Goal: Task Accomplishment & Management: Use online tool/utility

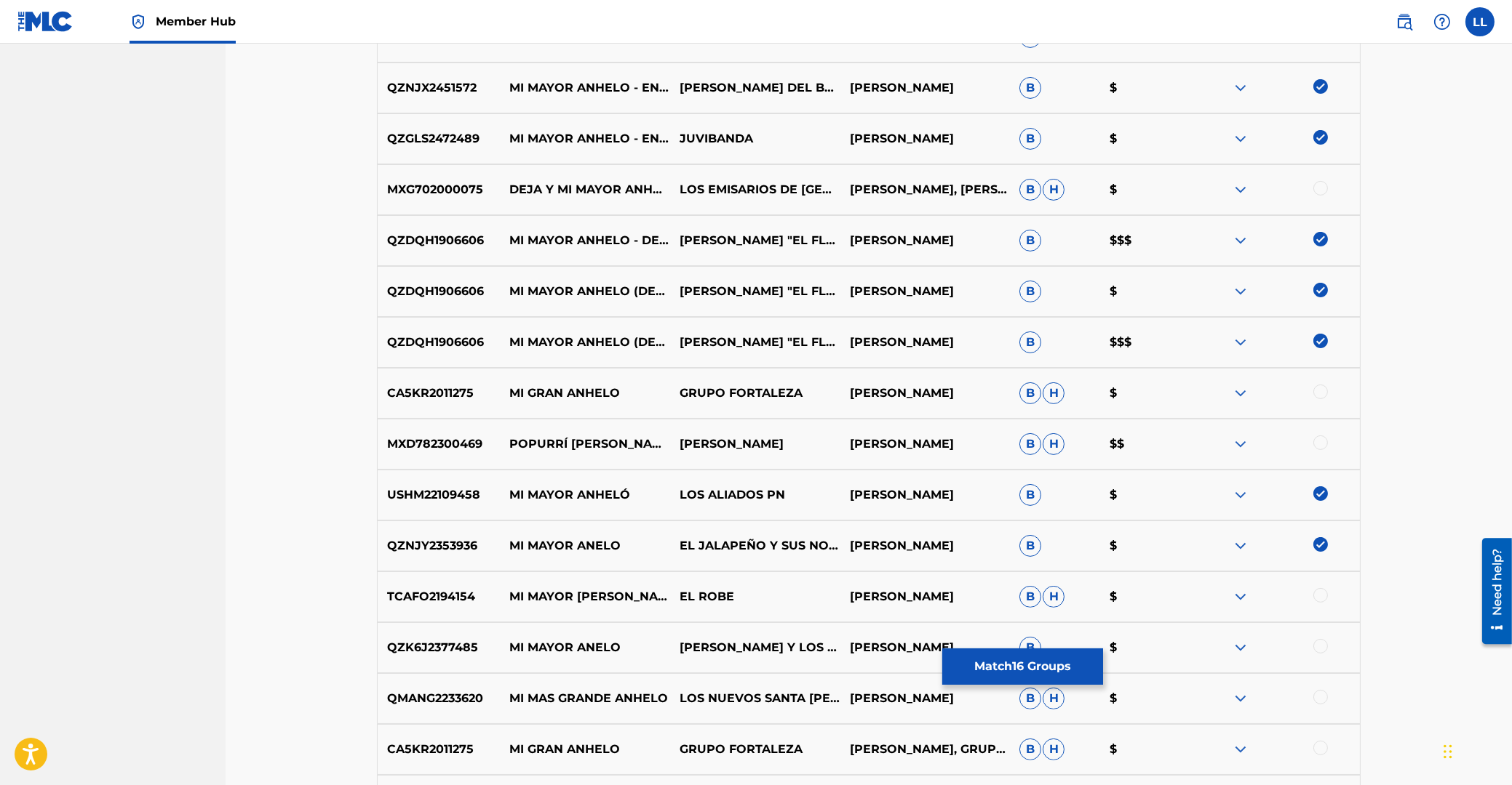
click at [1316, 598] on div at bounding box center [1321, 595] width 15 height 15
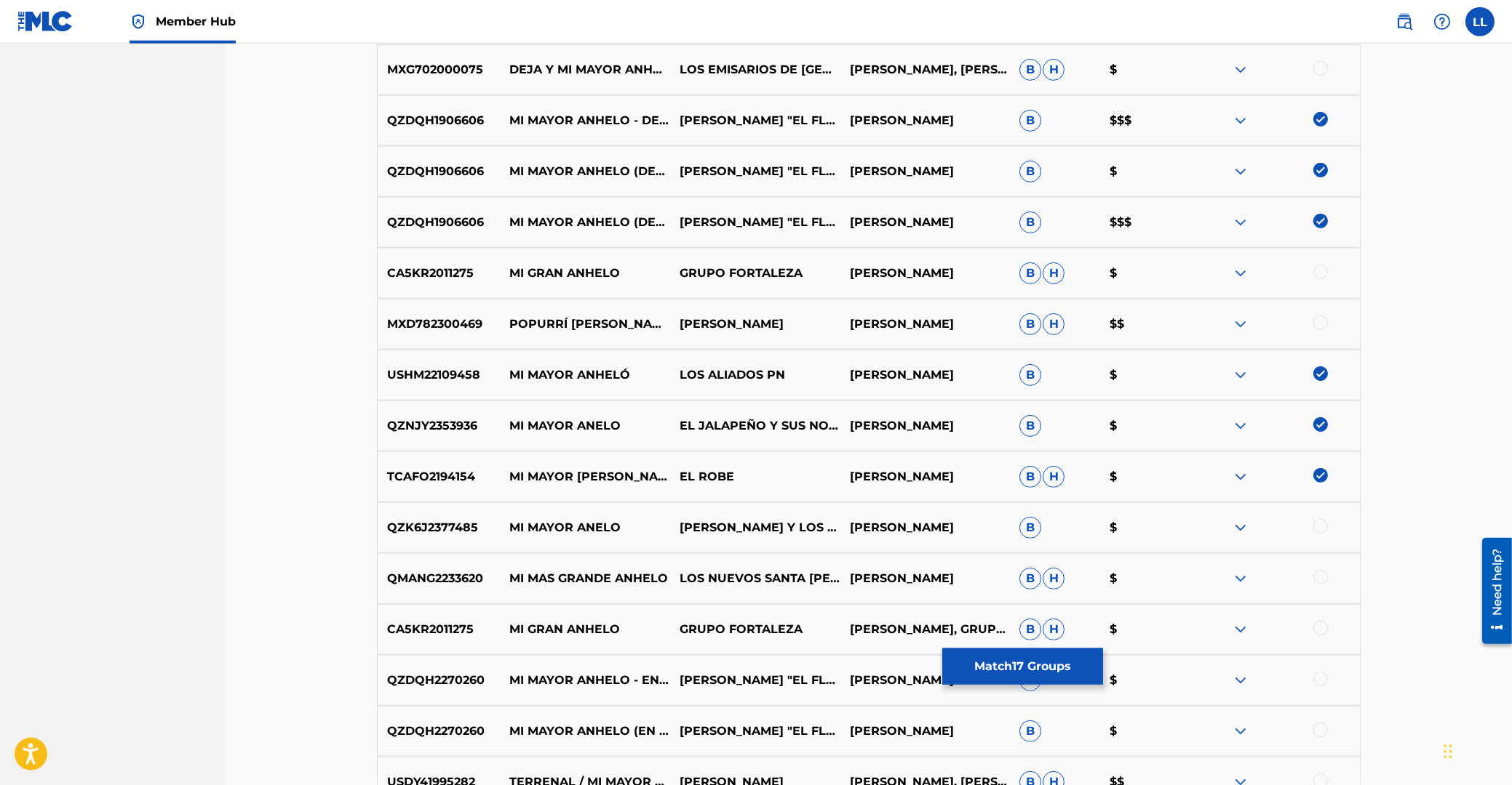
scroll to position [1207, 0]
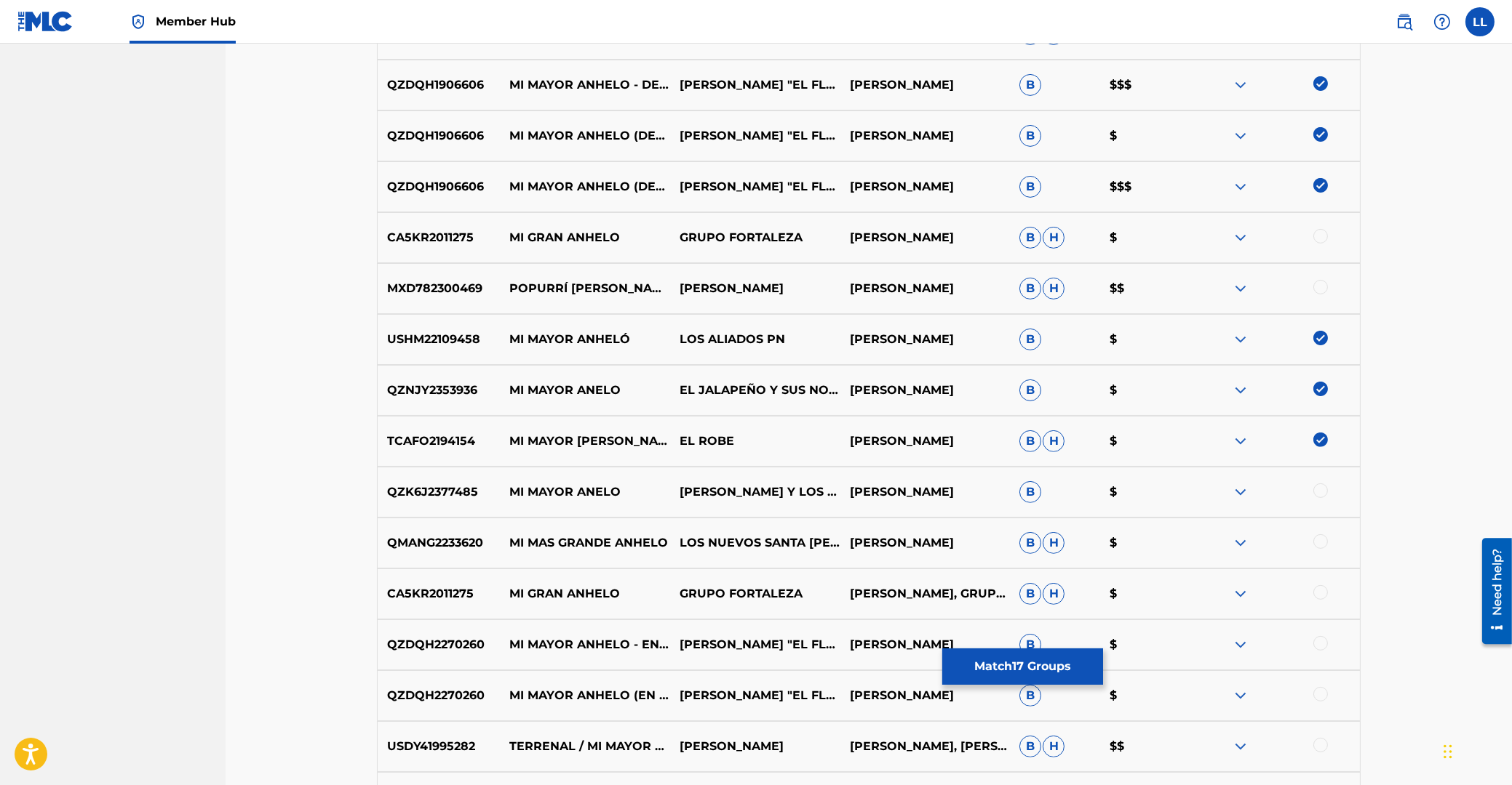
click at [1322, 489] on div at bounding box center [1321, 491] width 15 height 15
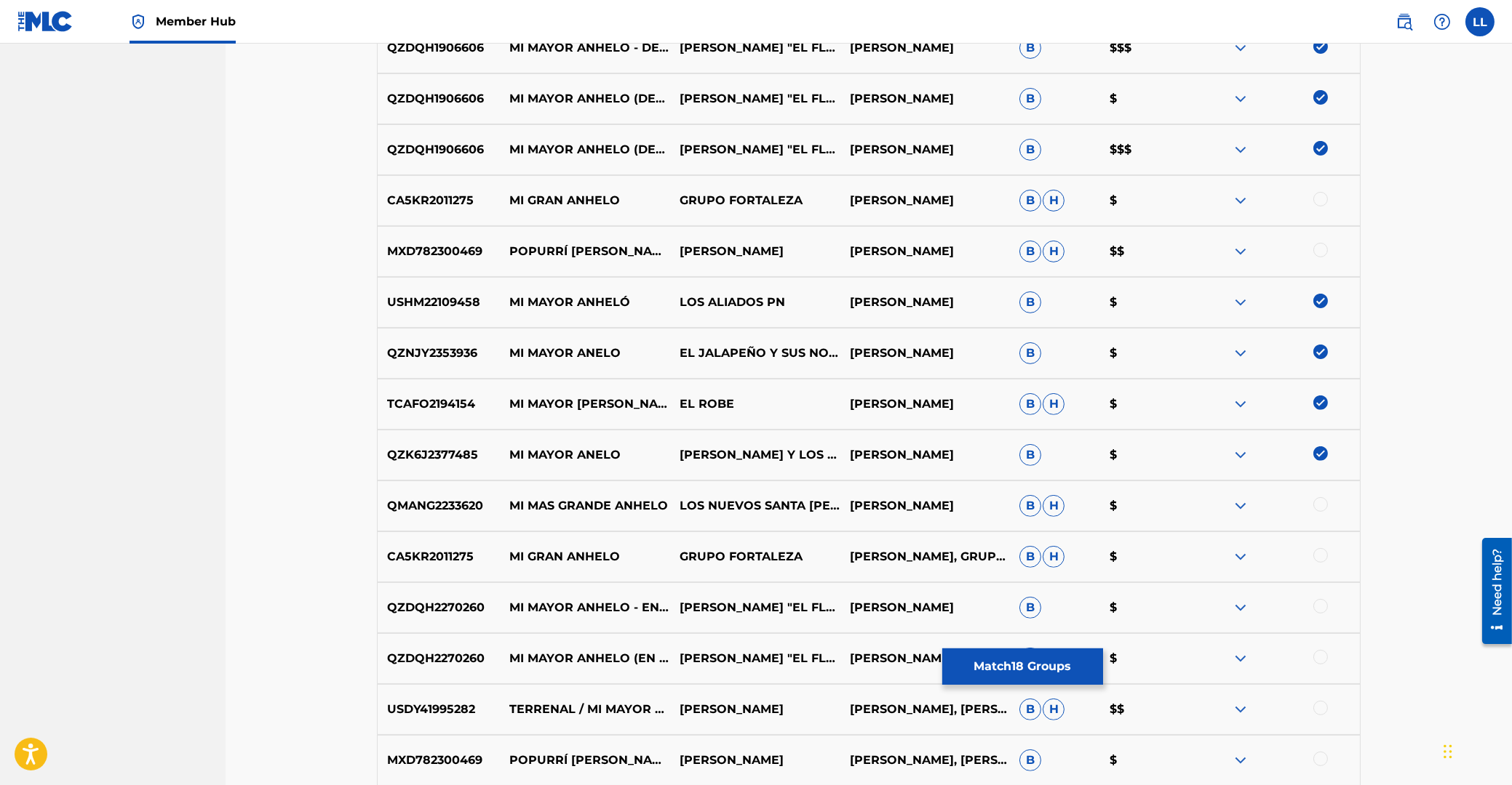
scroll to position [1285, 0]
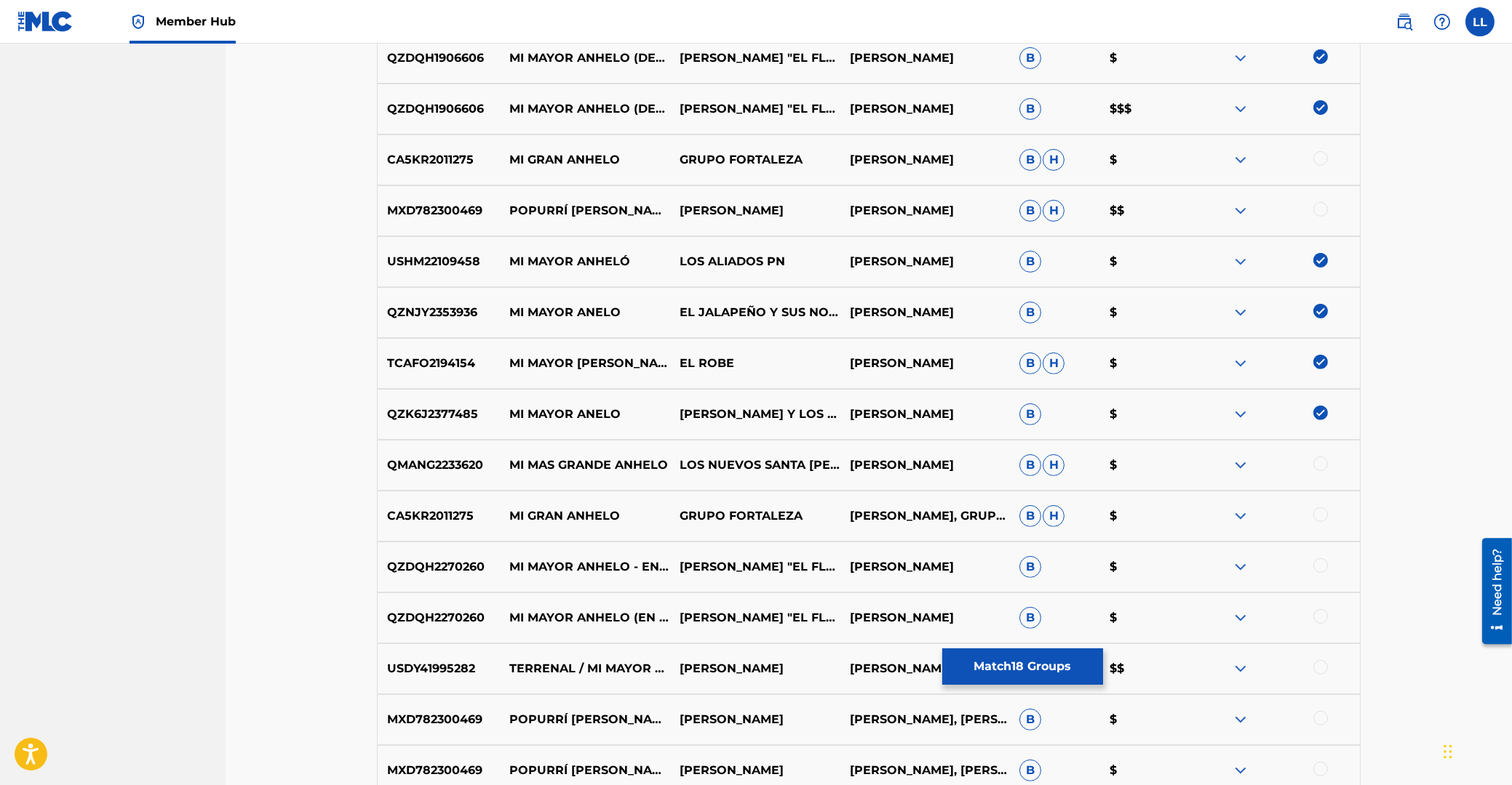
click at [1322, 564] on div at bounding box center [1321, 566] width 15 height 15
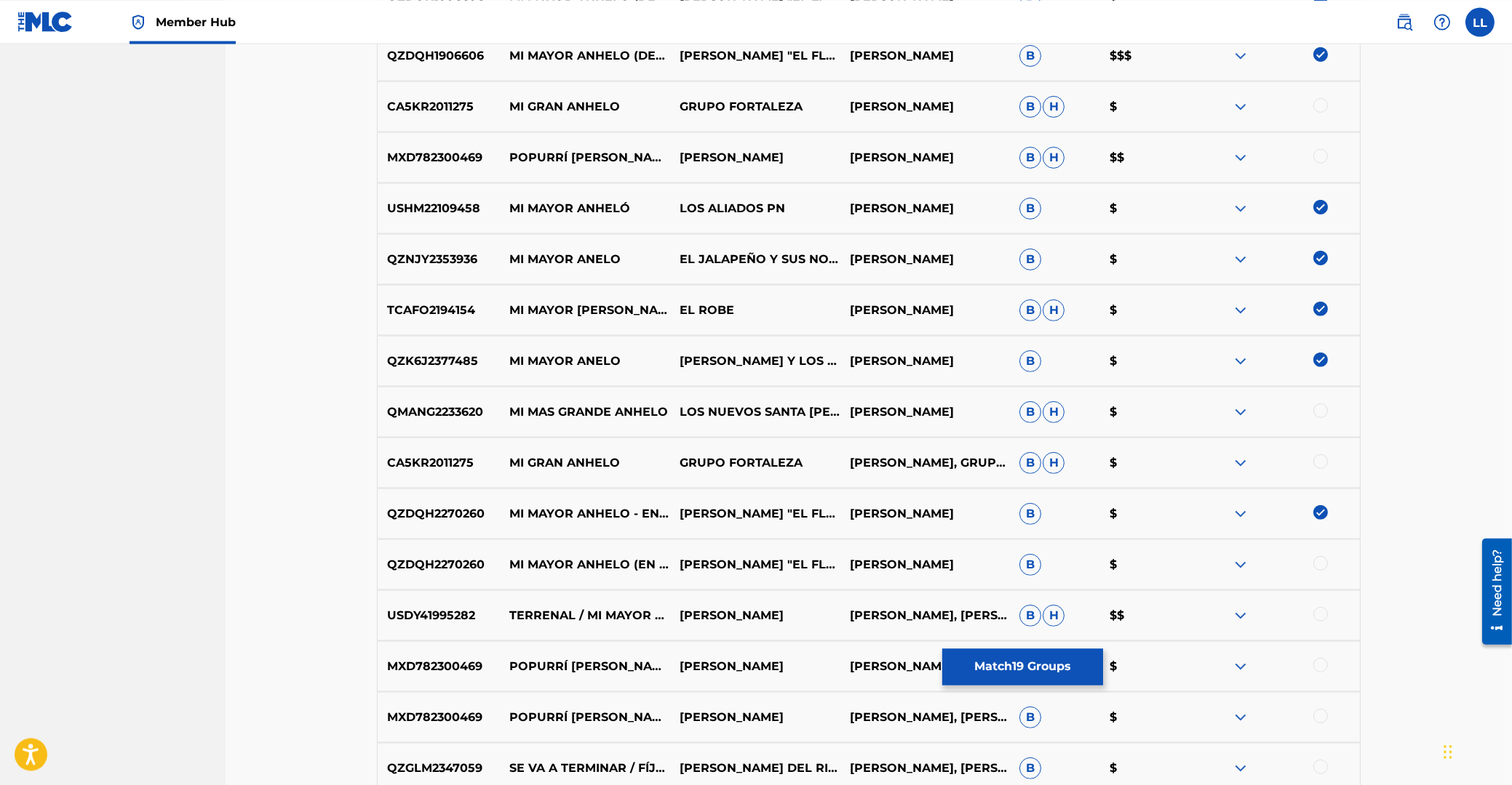
scroll to position [1362, 0]
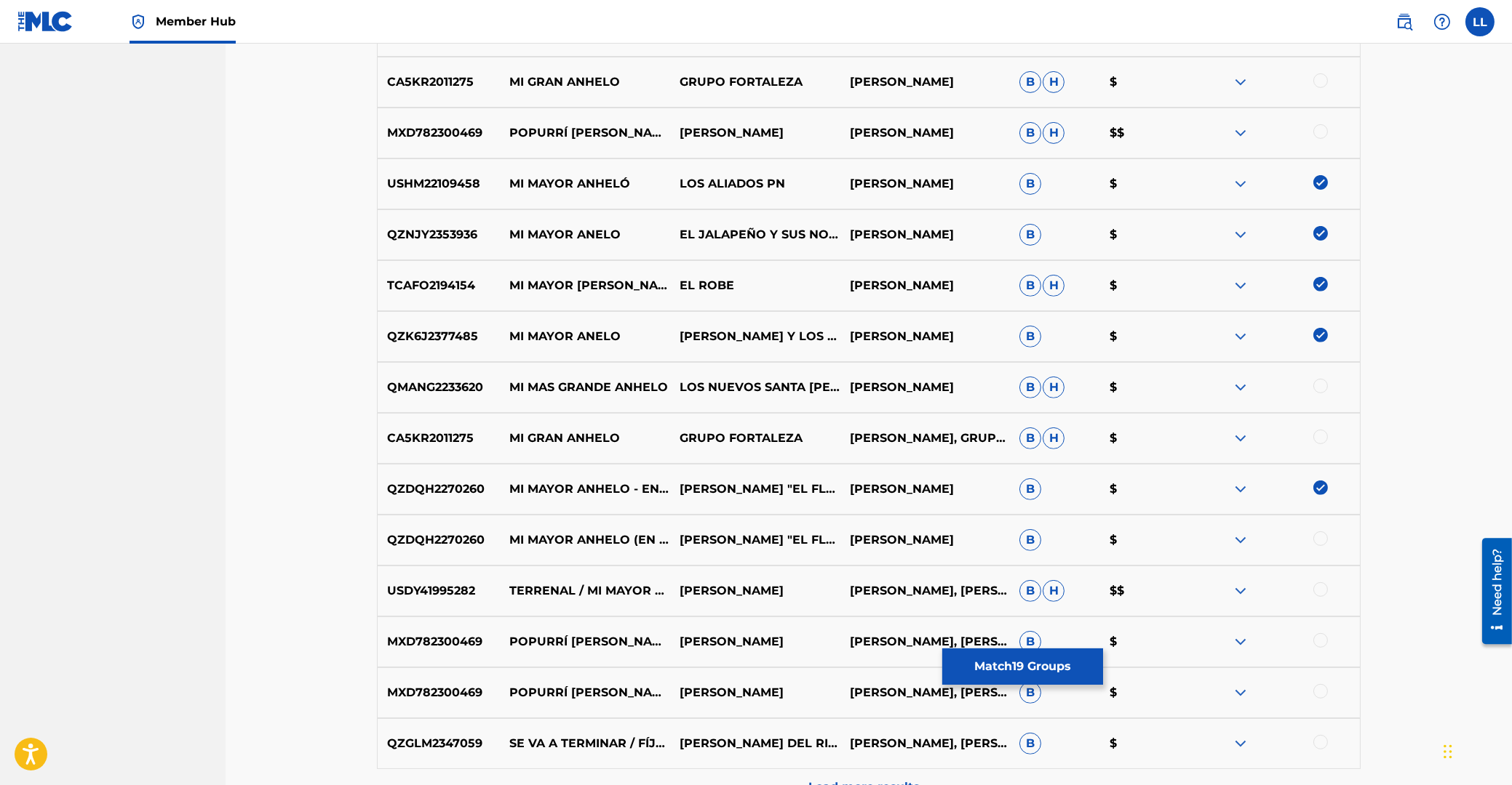
click at [1321, 538] on div at bounding box center [1321, 539] width 15 height 15
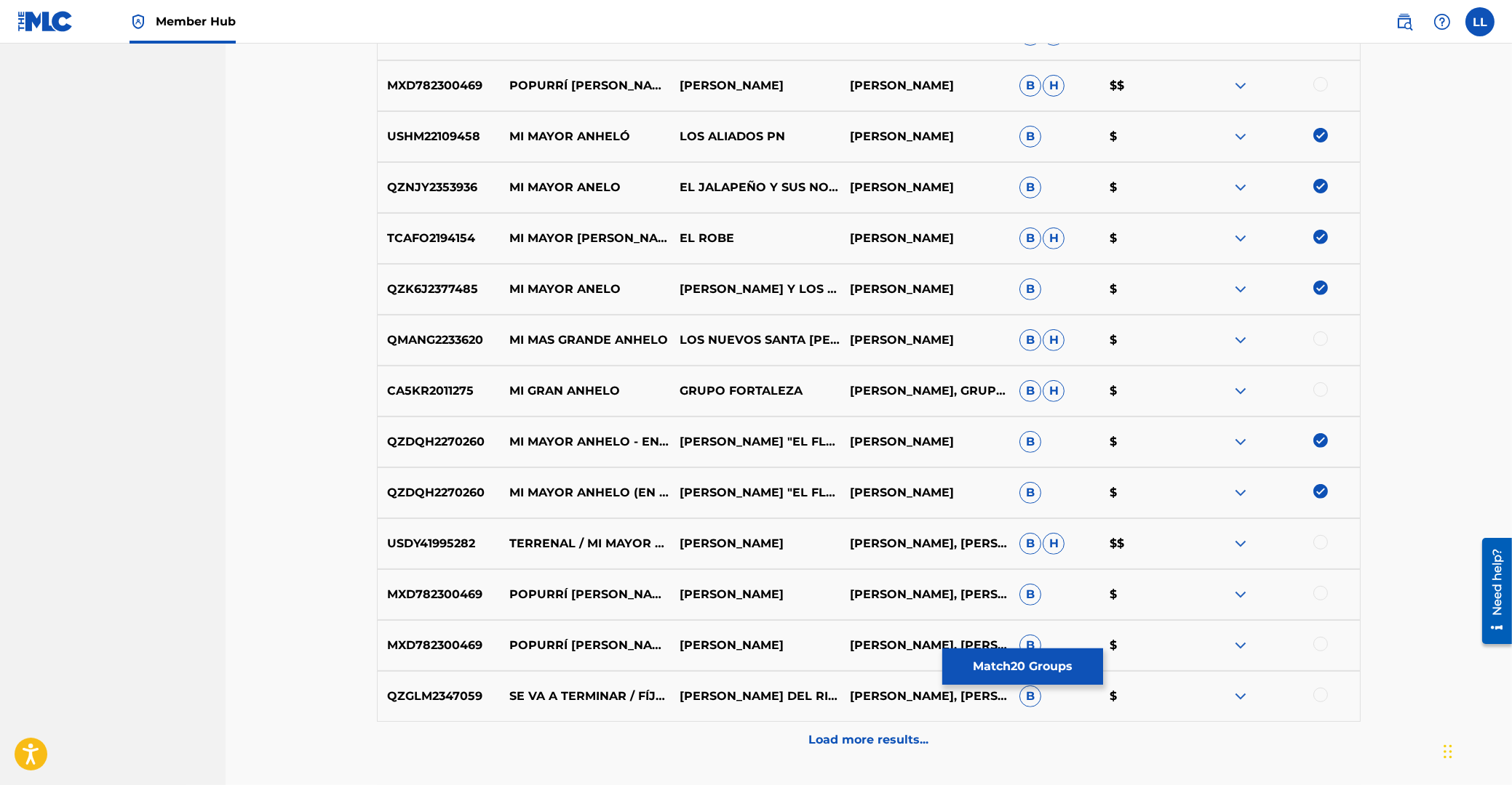
scroll to position [1441, 0]
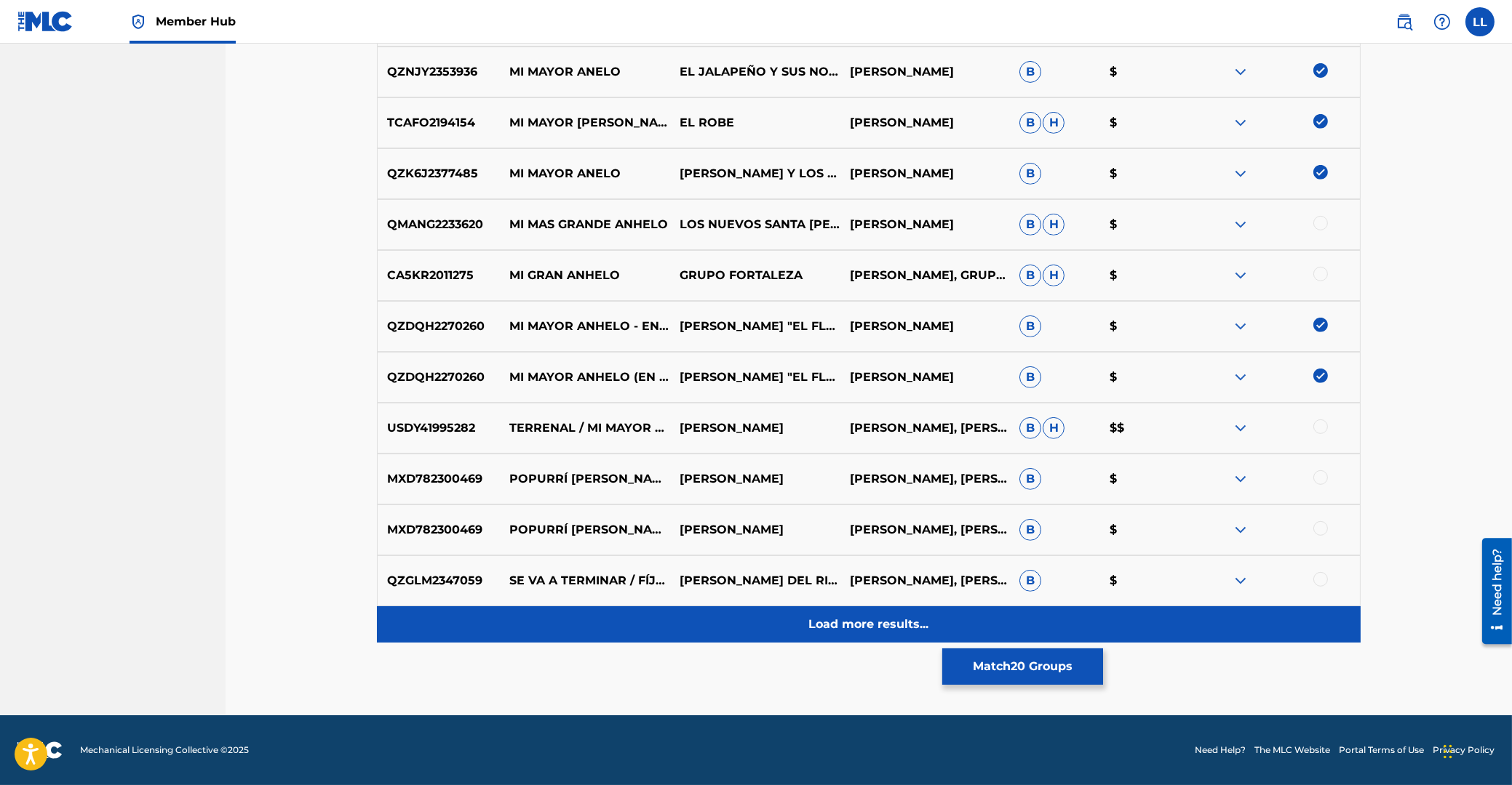
click at [837, 626] on p "Load more results..." at bounding box center [868, 624] width 120 height 17
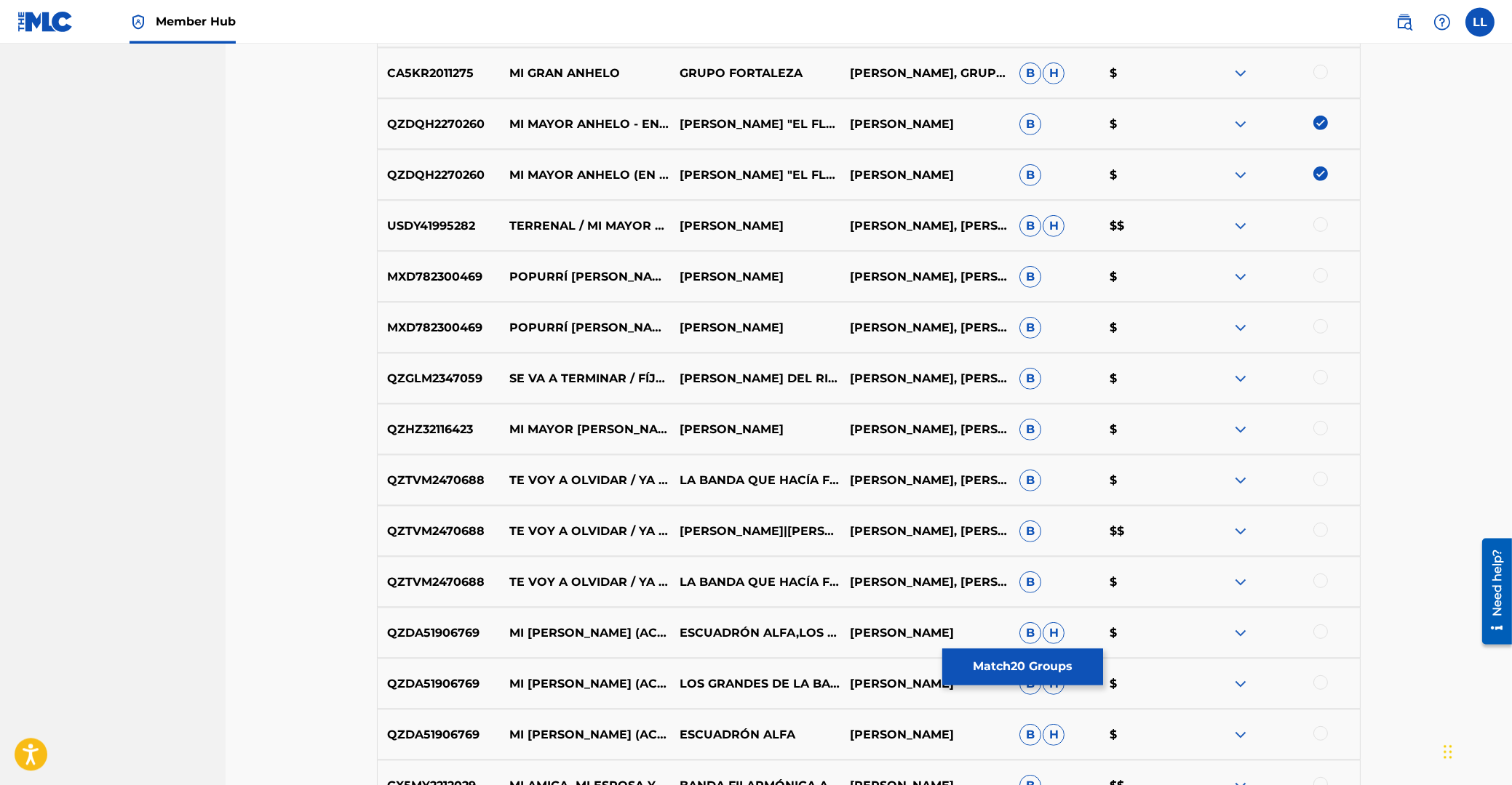
scroll to position [1752, 0]
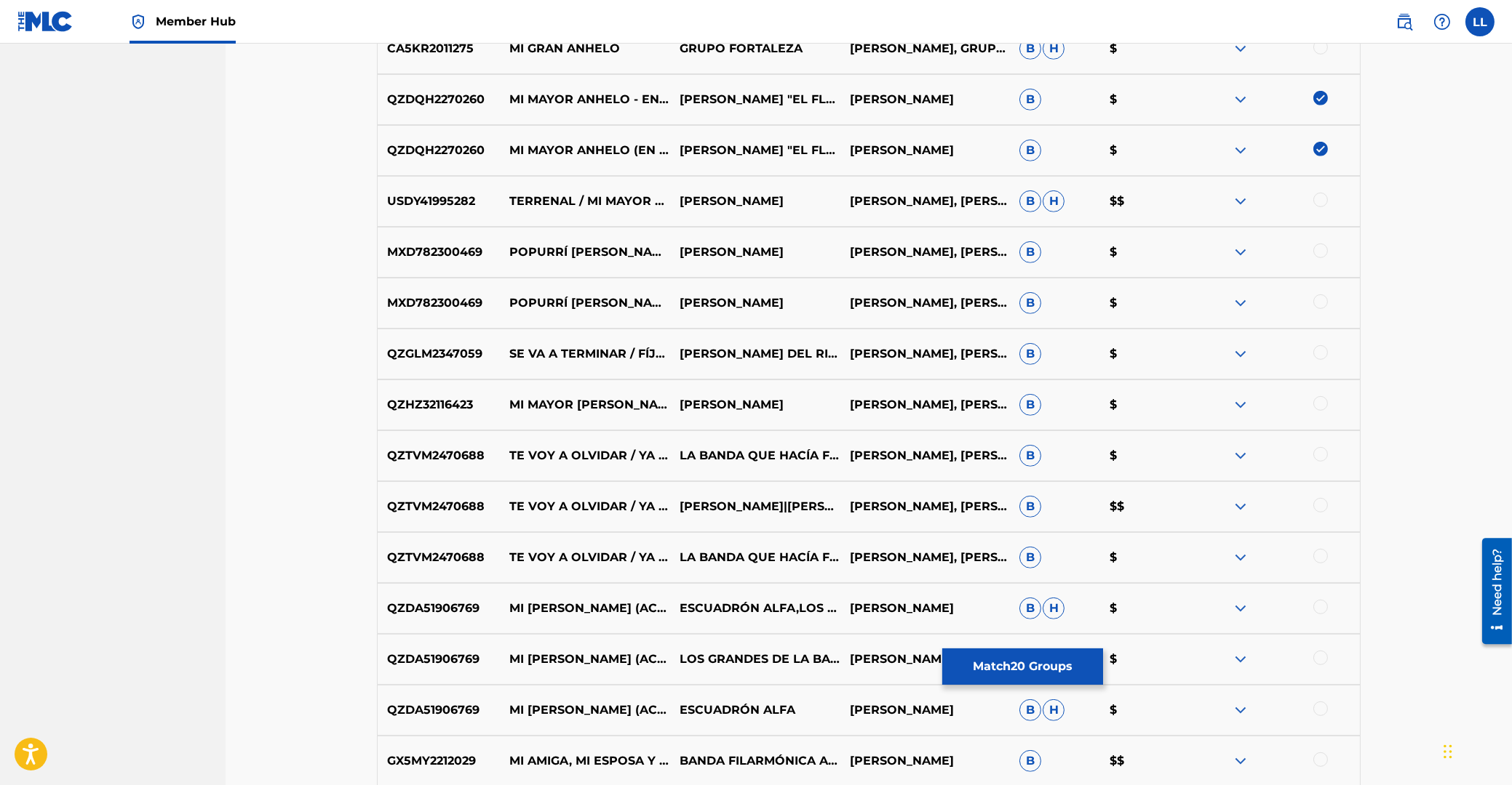
click at [1319, 403] on div at bounding box center [1321, 404] width 15 height 15
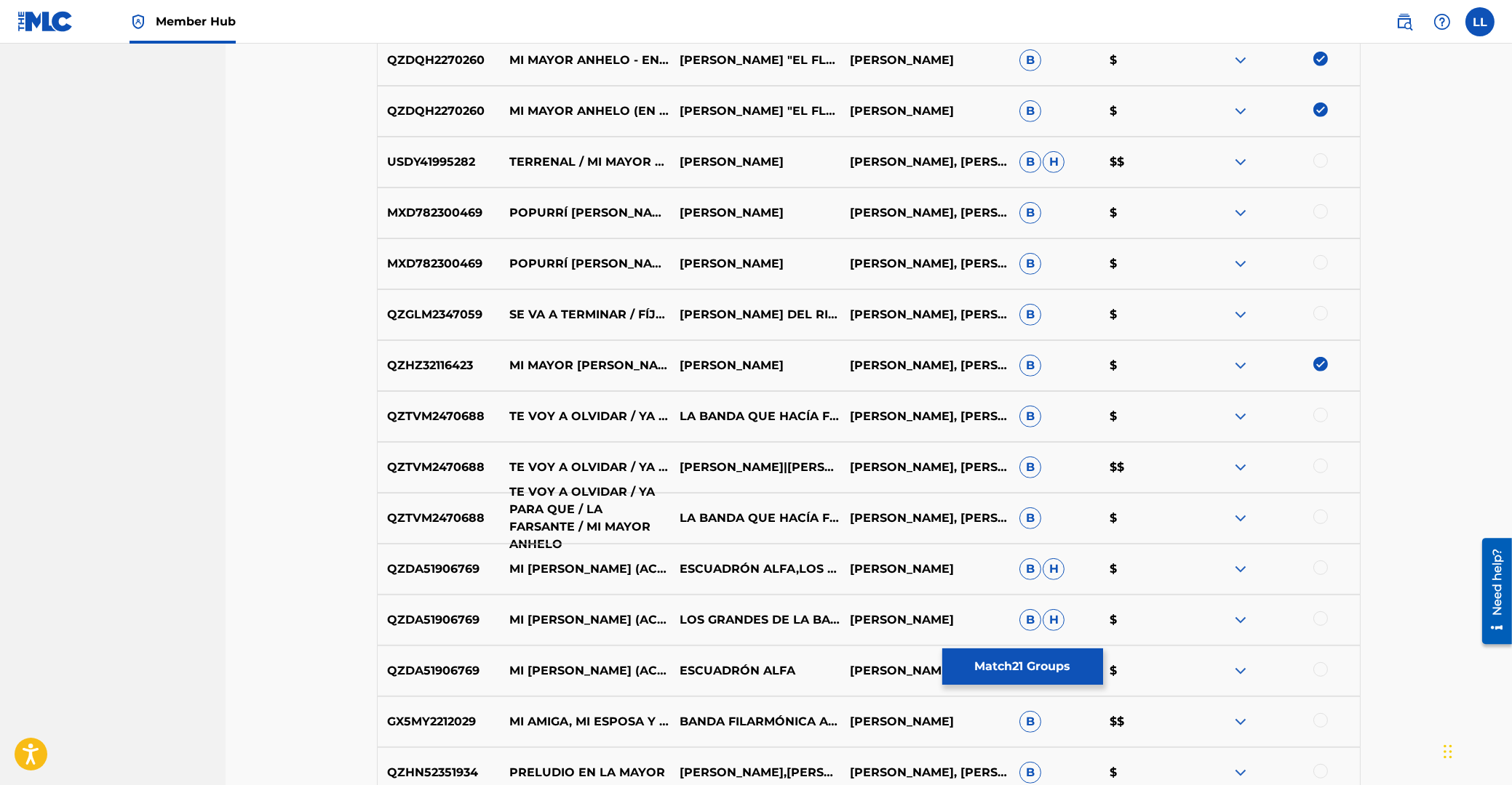
scroll to position [1831, 0]
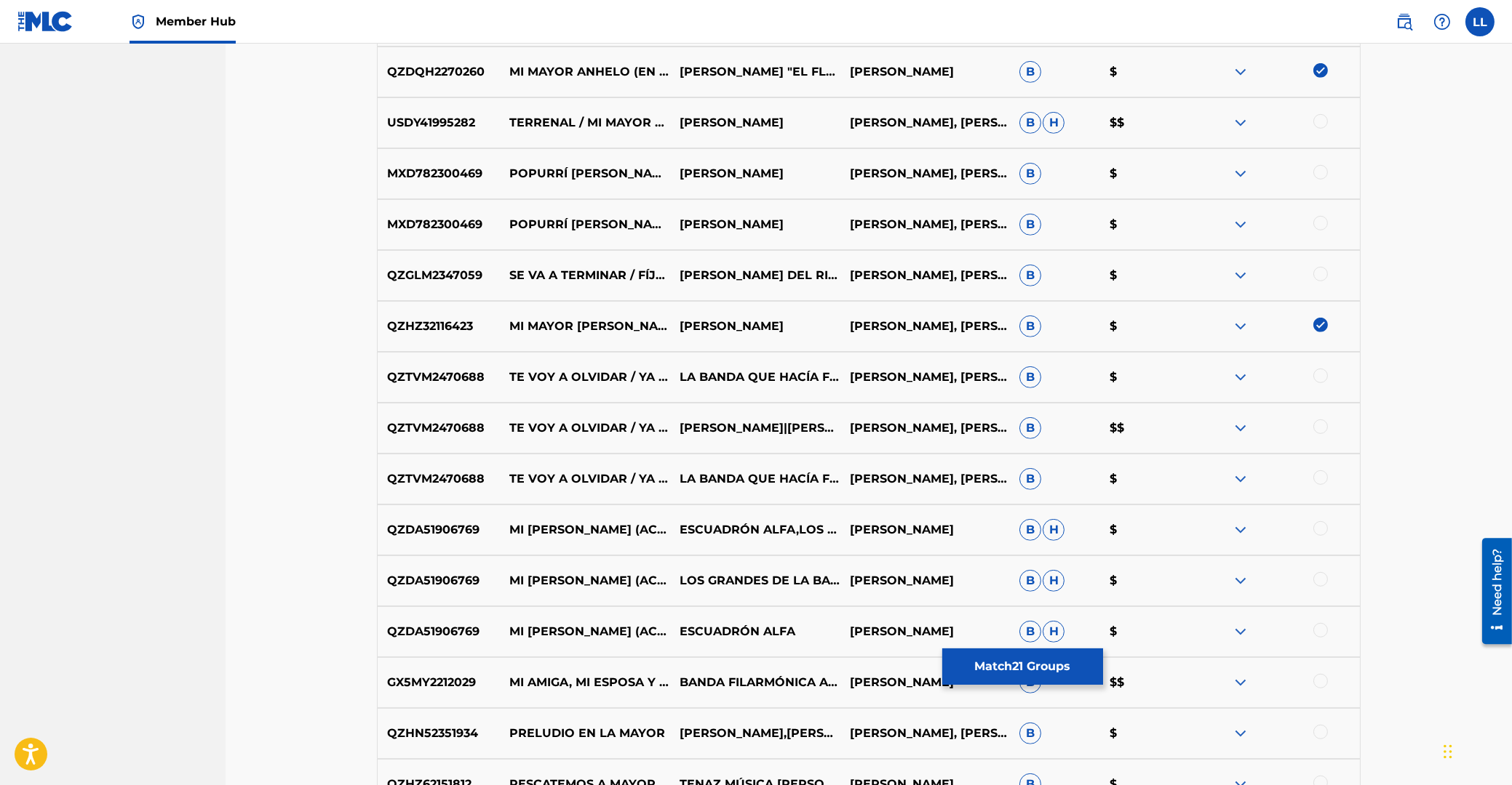
click at [1322, 529] on div at bounding box center [1321, 528] width 15 height 15
click at [1316, 581] on div at bounding box center [1321, 580] width 15 height 15
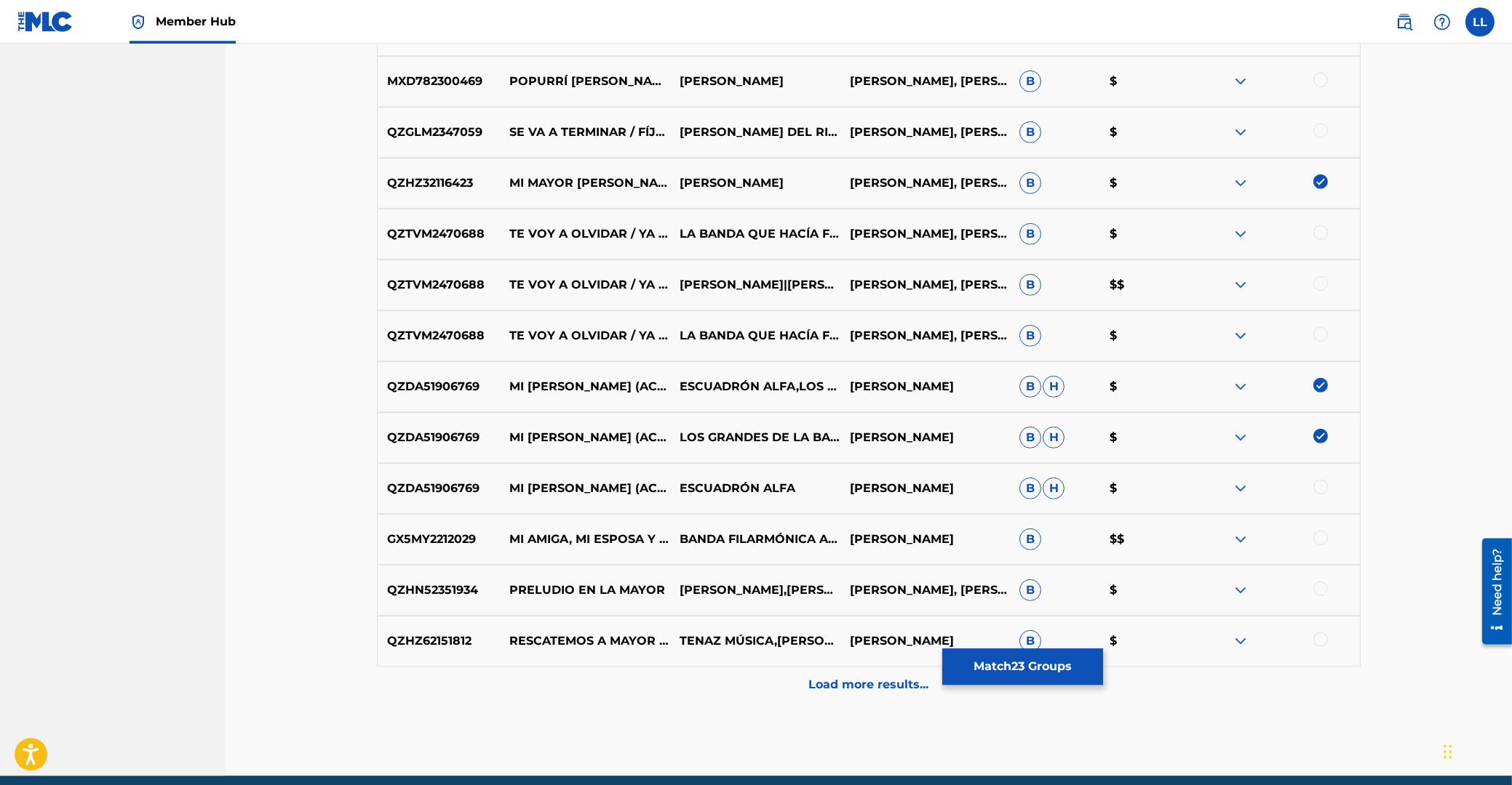
scroll to position [1987, 0]
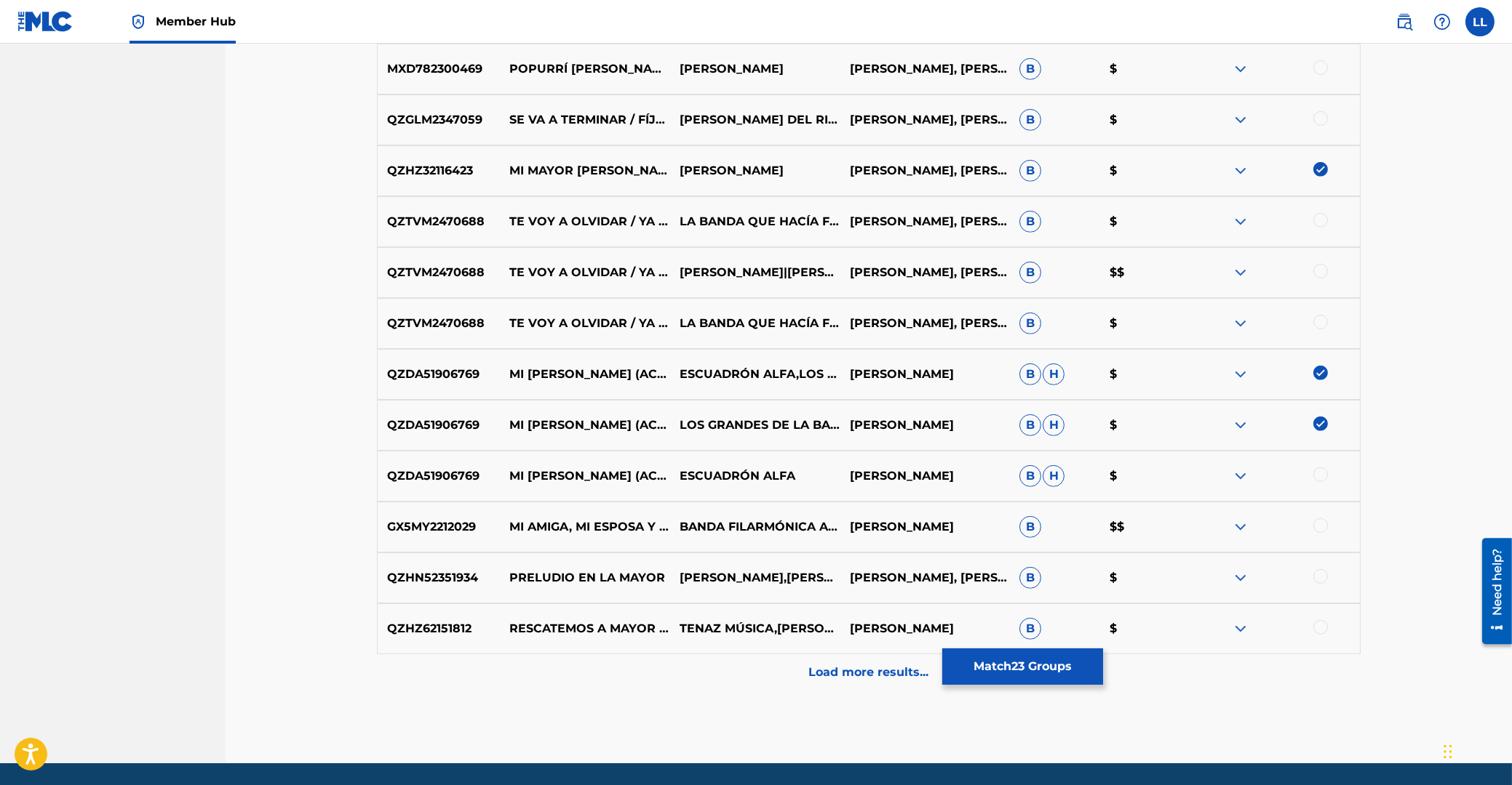
click at [1322, 476] on div at bounding box center [1321, 475] width 15 height 15
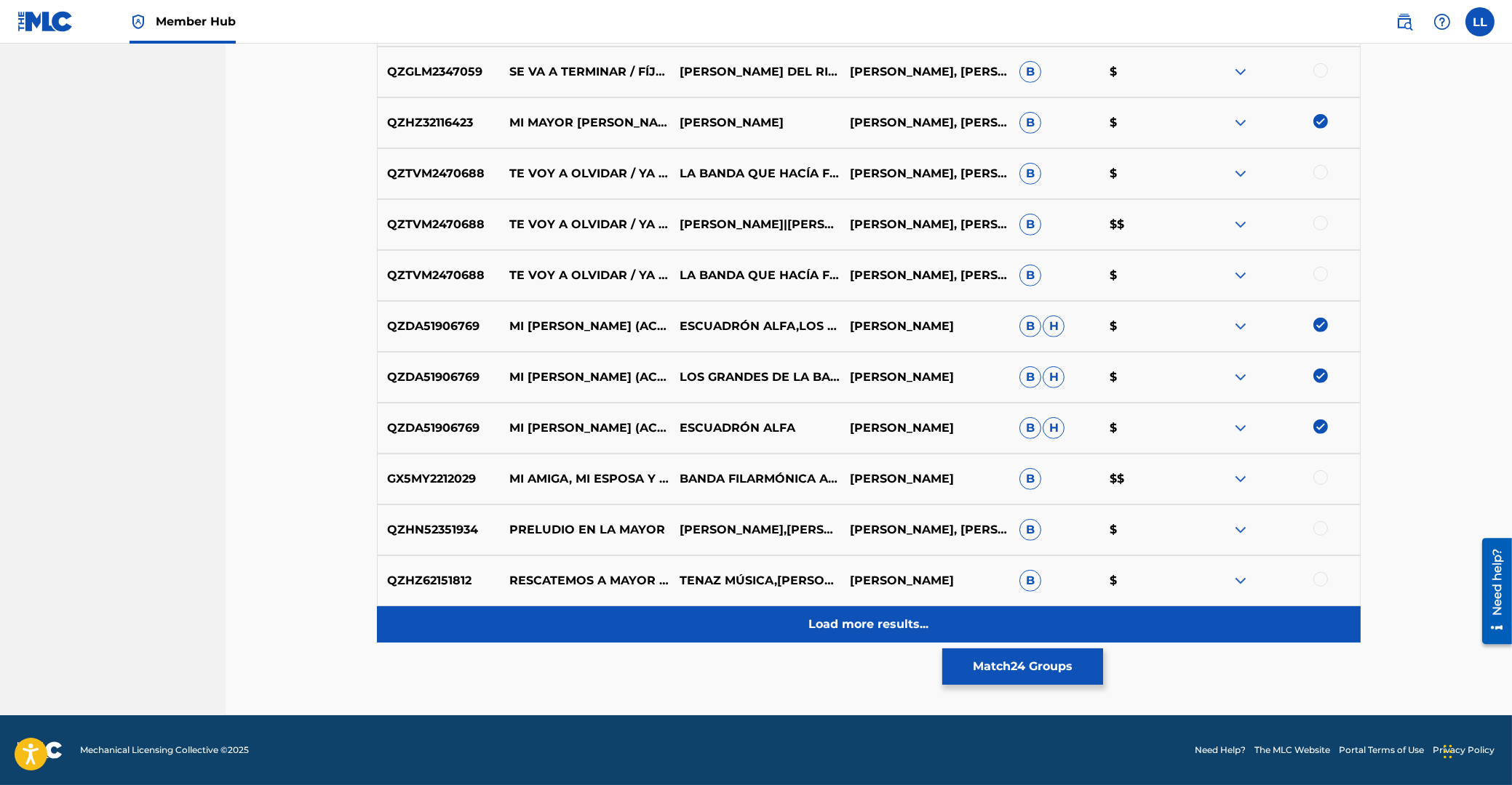
click at [812, 621] on p "Load more results..." at bounding box center [868, 624] width 120 height 17
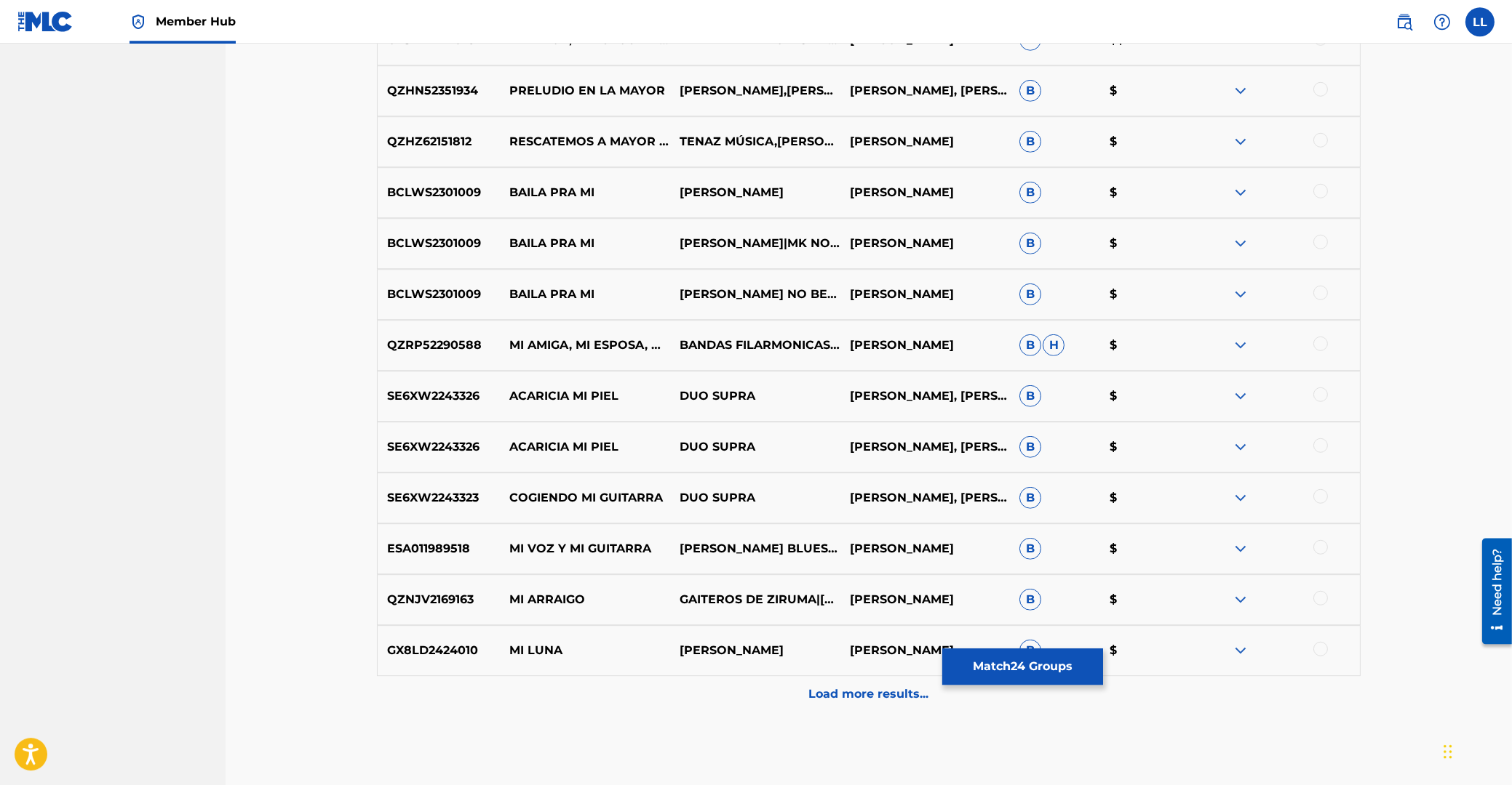
scroll to position [2544, 0]
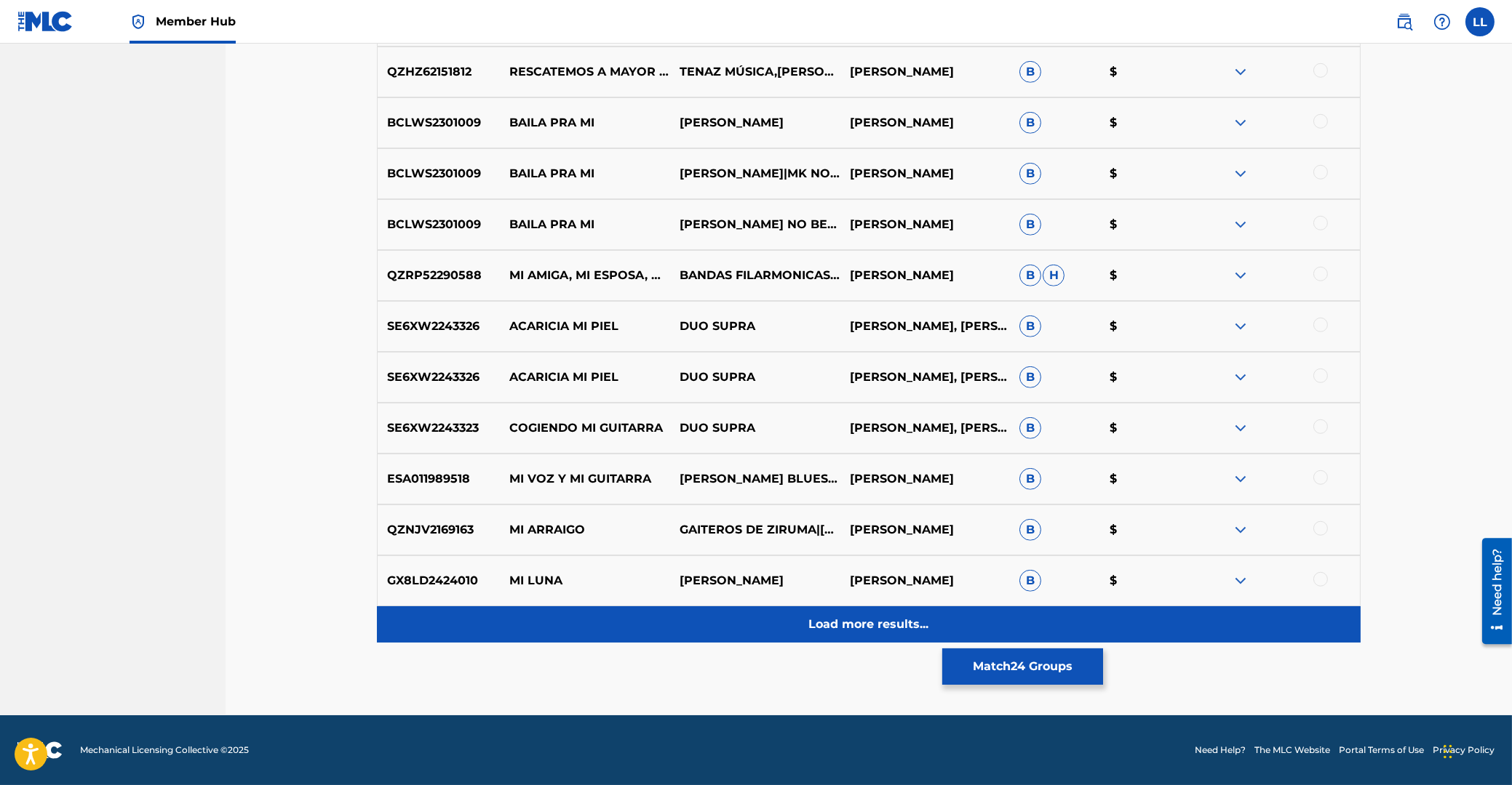
click at [846, 625] on p "Load more results..." at bounding box center [868, 624] width 120 height 17
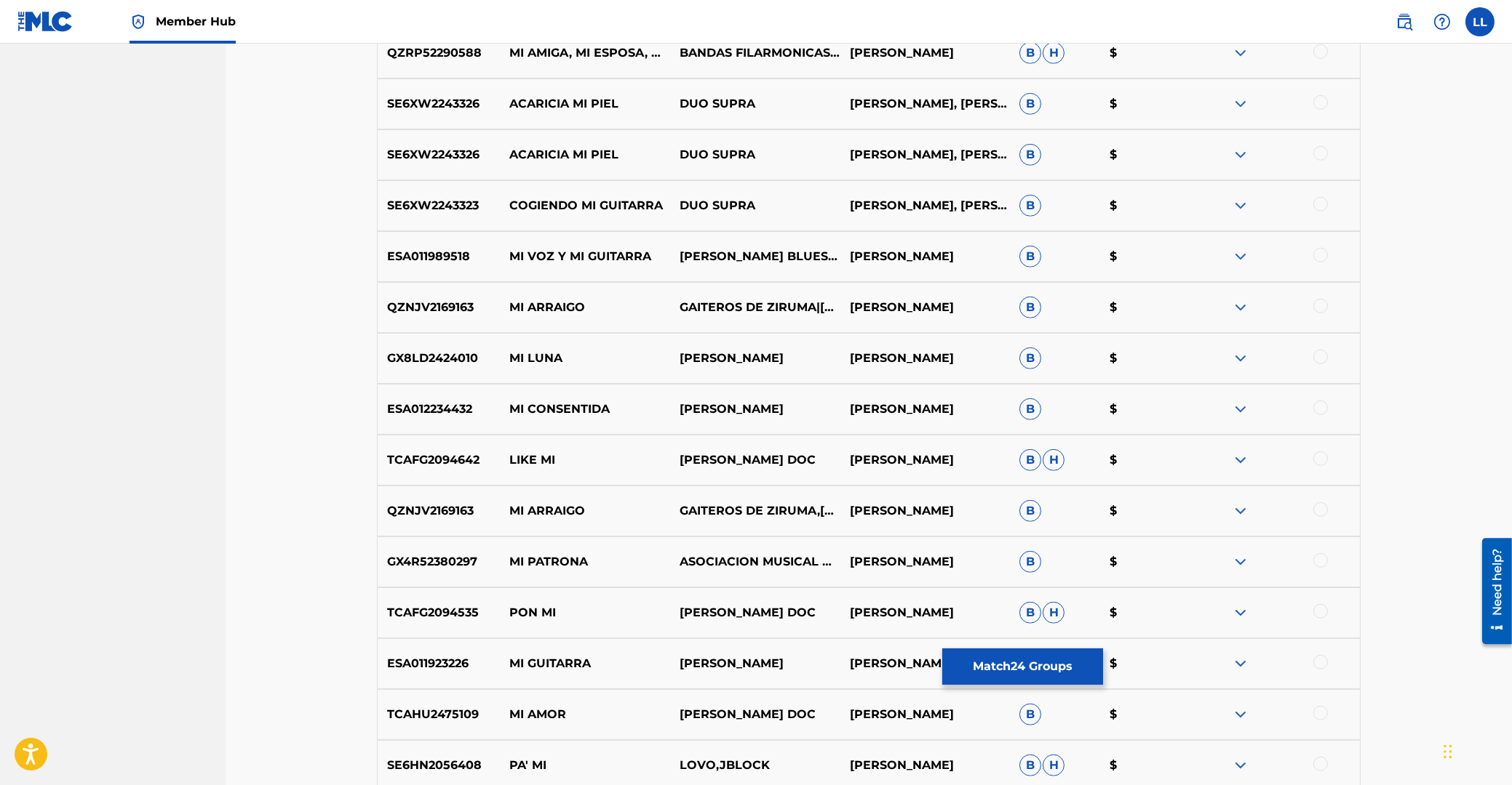
scroll to position [3053, 0]
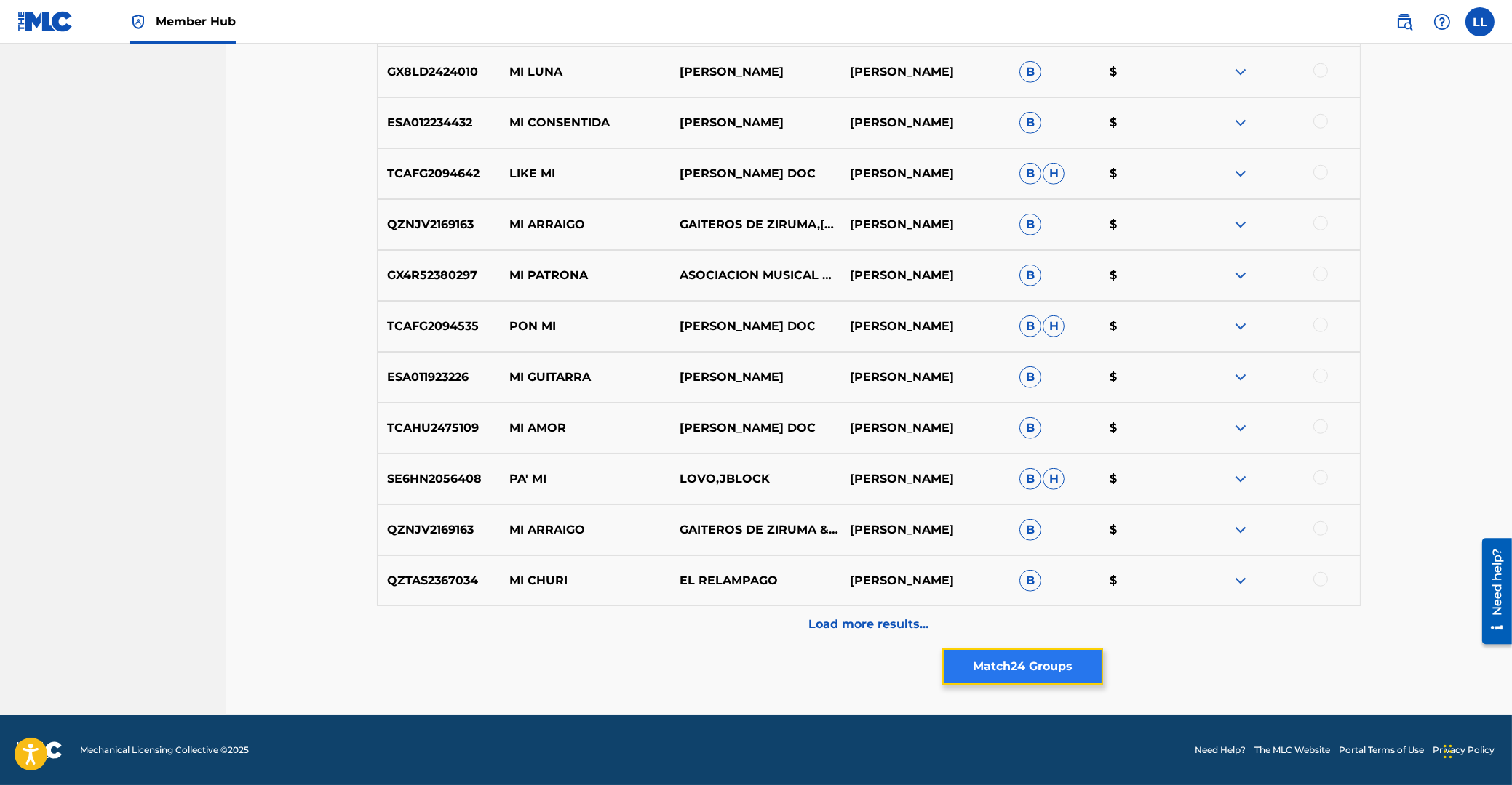
click at [1047, 665] on button "Match 24 Groups" at bounding box center [1022, 667] width 160 height 37
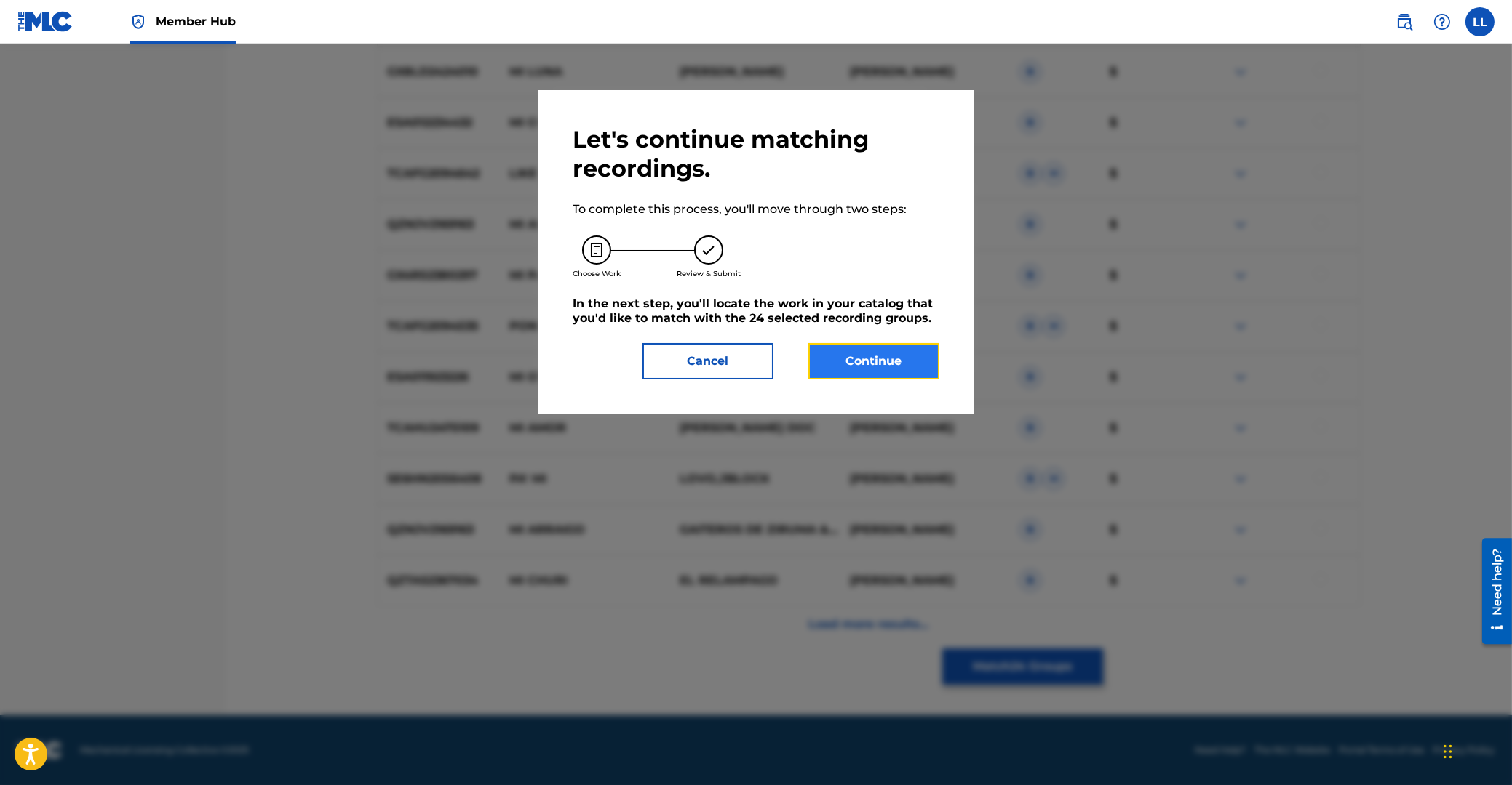
click at [867, 354] on button "Continue" at bounding box center [873, 361] width 131 height 37
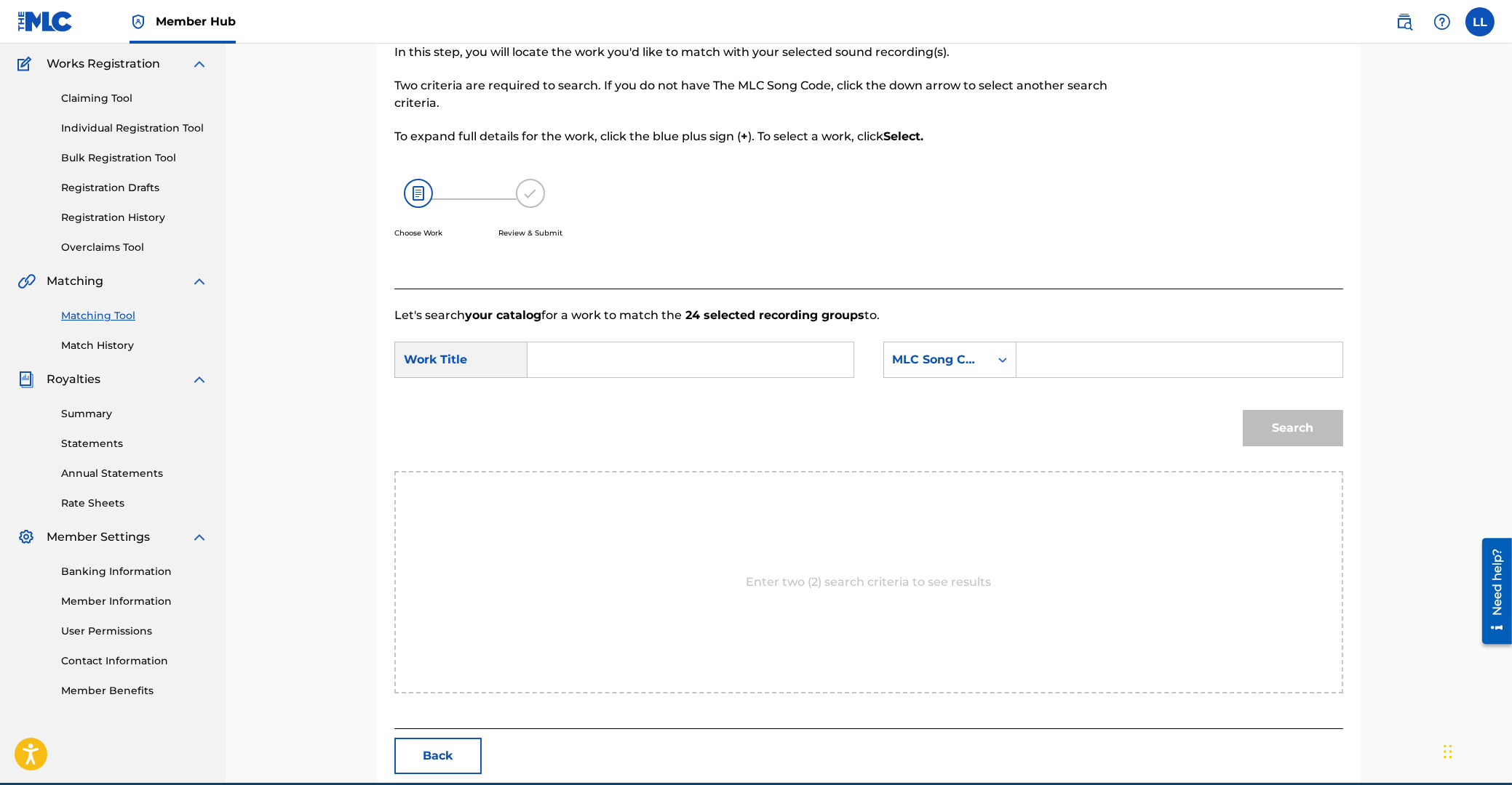
click at [699, 364] on input "Search Form" at bounding box center [691, 360] width 301 height 35
type input "mi"
paste input "M7520I"
type input "M7520I"
click at [1242, 410] on button "Search" at bounding box center [1292, 428] width 100 height 37
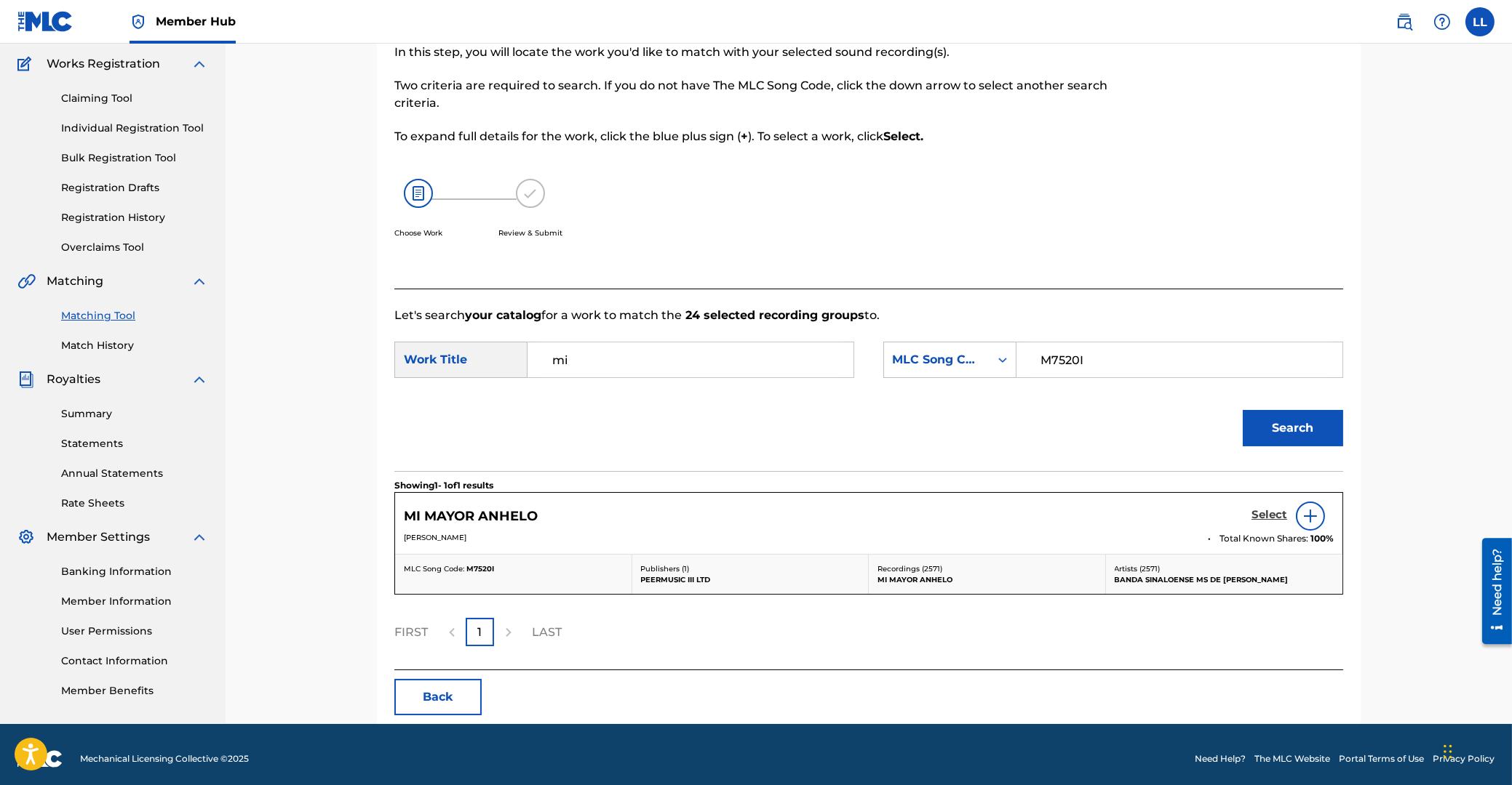
click at [1268, 516] on h5 "Select" at bounding box center [1269, 515] width 36 height 14
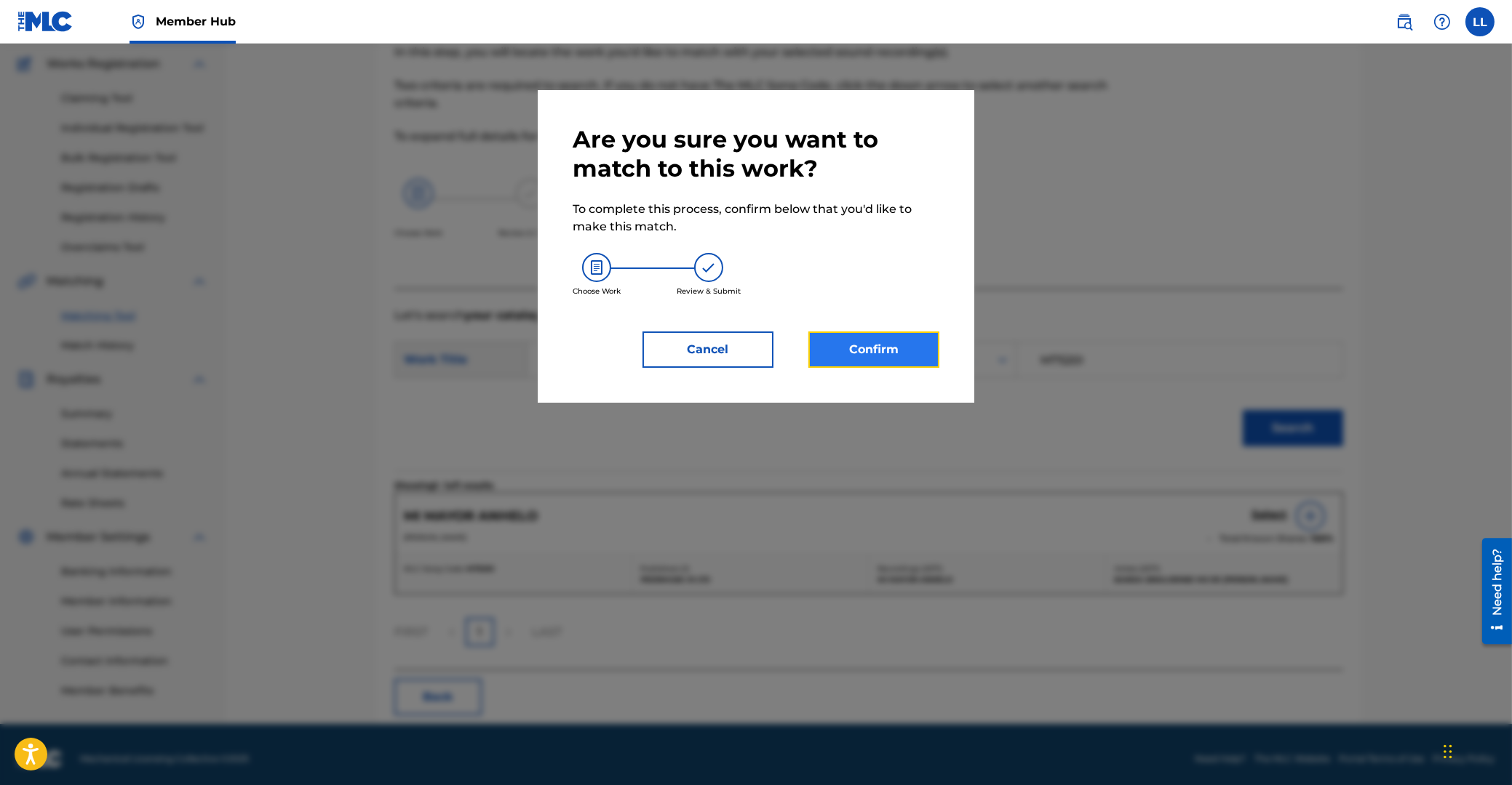
click at [887, 341] on button "Confirm" at bounding box center [873, 349] width 131 height 37
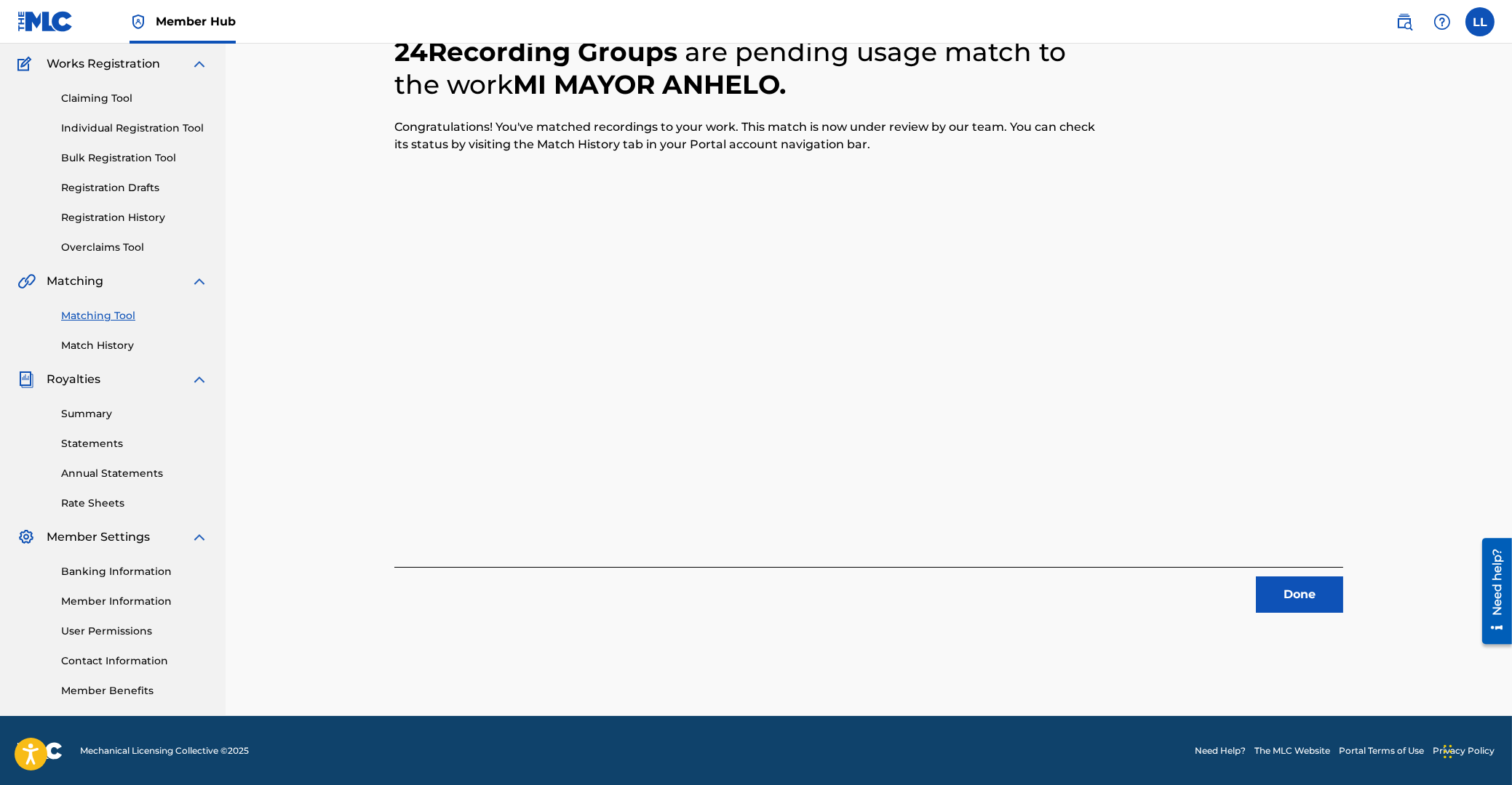
click at [428, 423] on div "24 Recording Groups are pending usage match to the work MI MAYOR ANHELO . Congr…" at bounding box center [868, 307] width 948 height 612
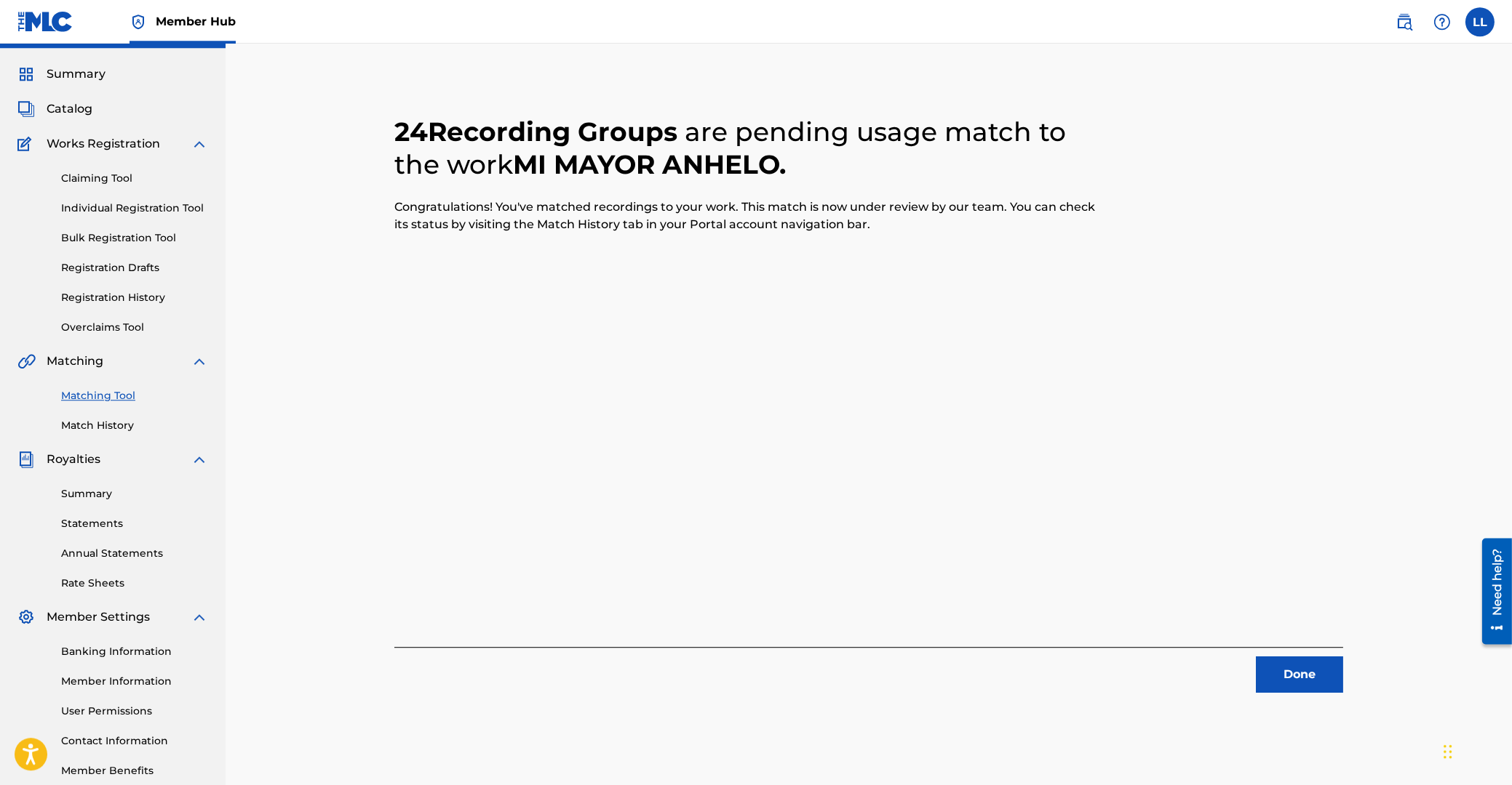
scroll to position [0, 0]
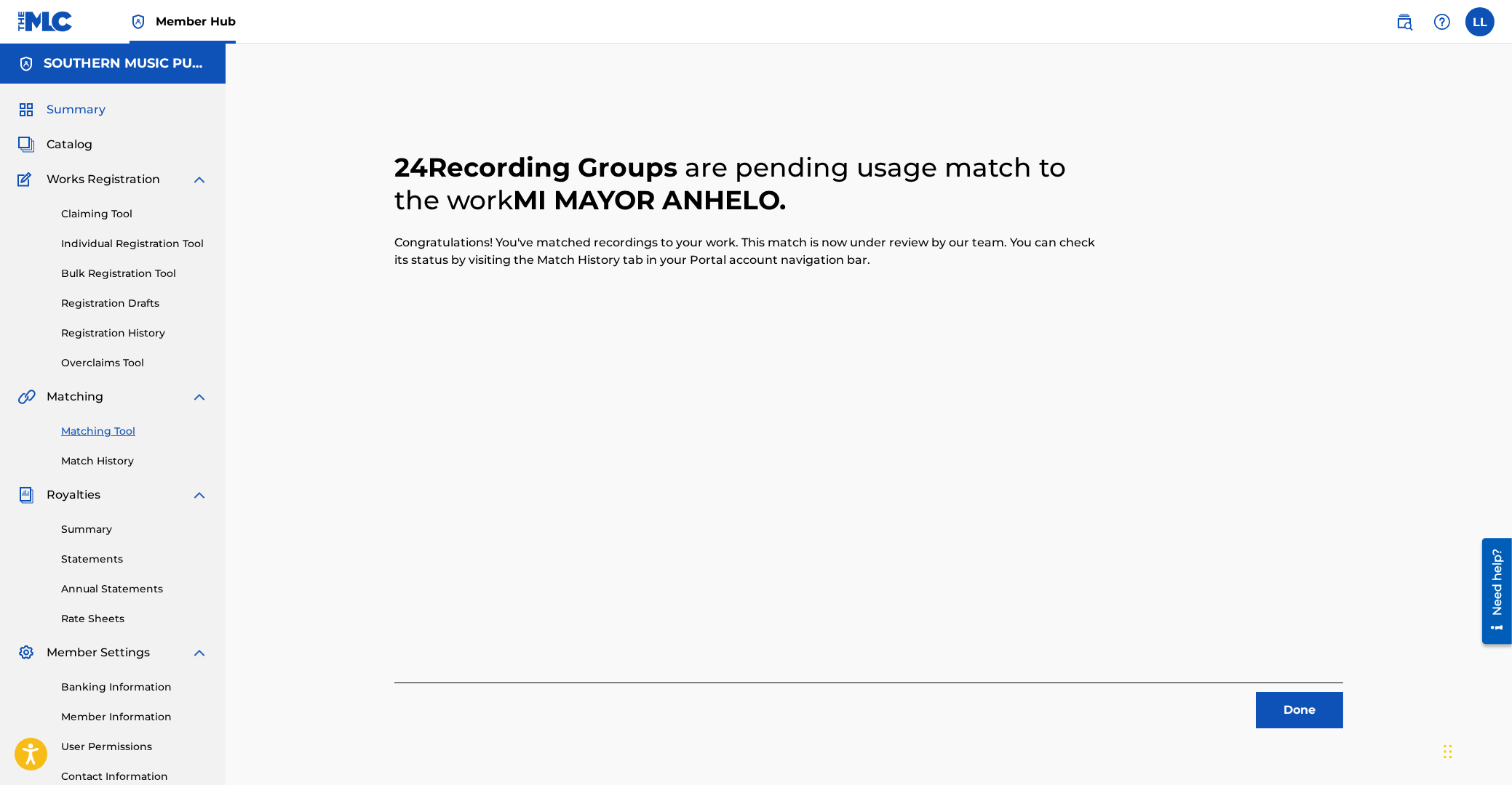
click at [63, 114] on span "Summary" at bounding box center [76, 109] width 59 height 17
